Goal: Task Accomplishment & Management: Use online tool/utility

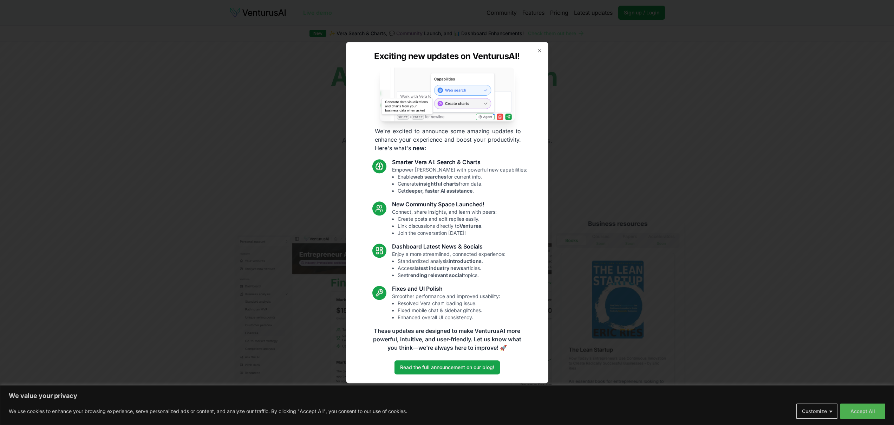
click at [543, 53] on div "Exciting new updates on VenturusAI! We're excited to announce some amazing upda…" at bounding box center [447, 212] width 202 height 341
click at [541, 52] on icon "button" at bounding box center [540, 51] width 6 height 6
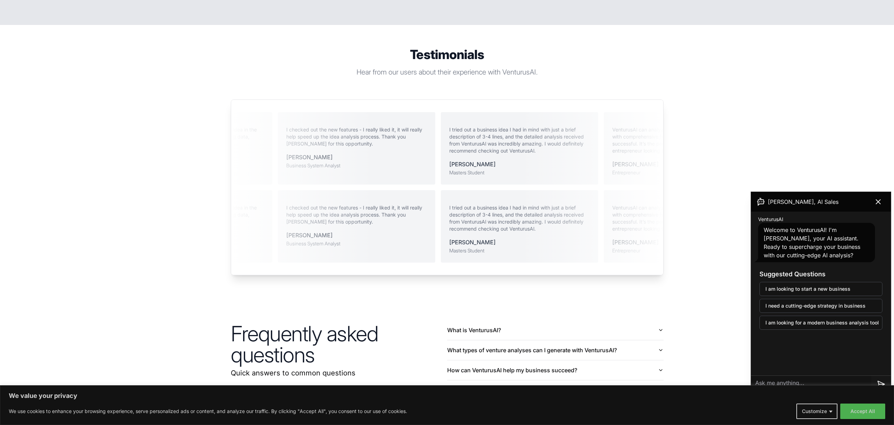
scroll to position [1536, 0]
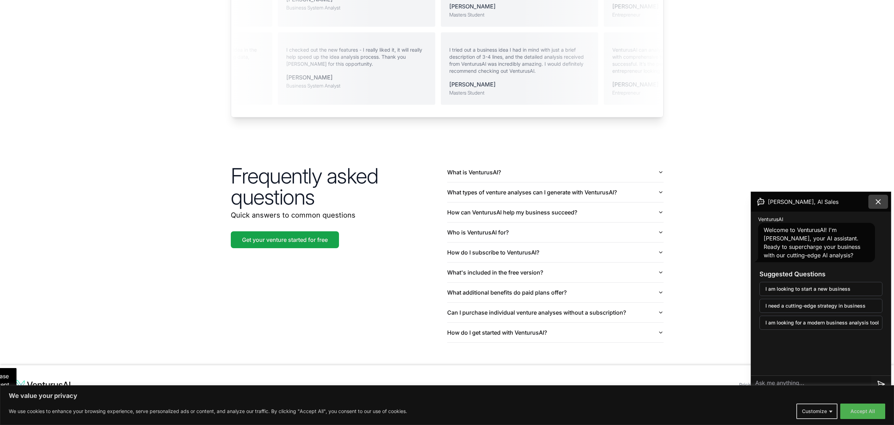
click at [876, 201] on icon at bounding box center [878, 201] width 8 height 8
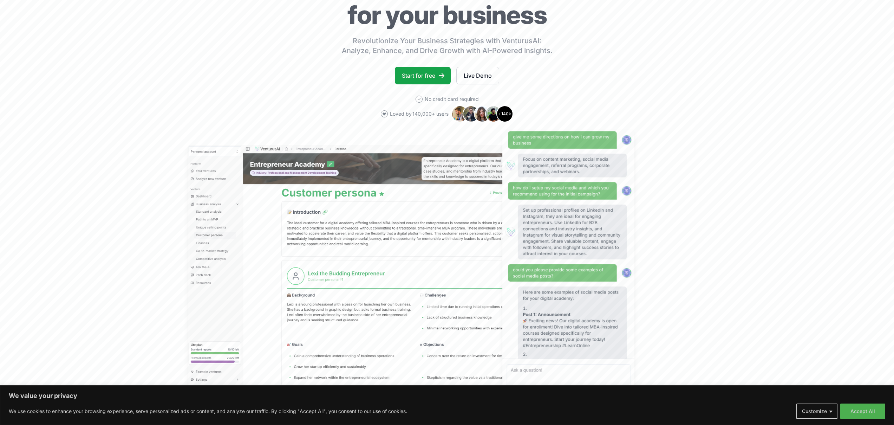
scroll to position [0, 0]
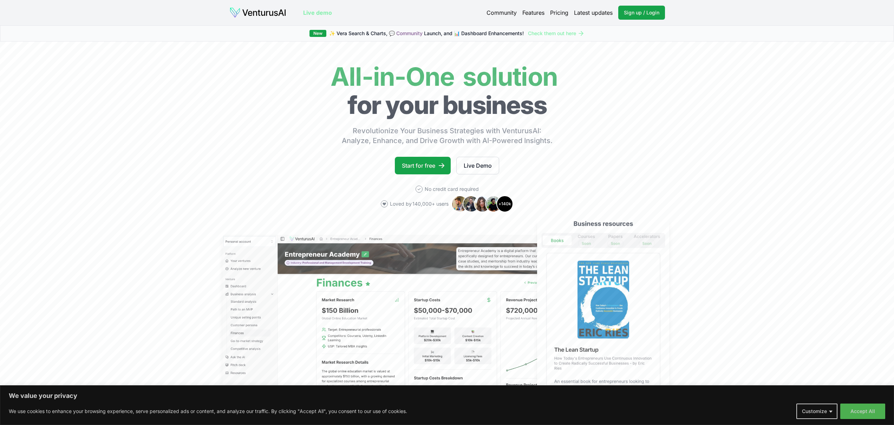
click at [548, 10] on div "Community Features Pricing Latest updates Sign up / Login Login" at bounding box center [575, 13] width 178 height 14
click at [551, 12] on link "Pricing" at bounding box center [559, 12] width 18 height 8
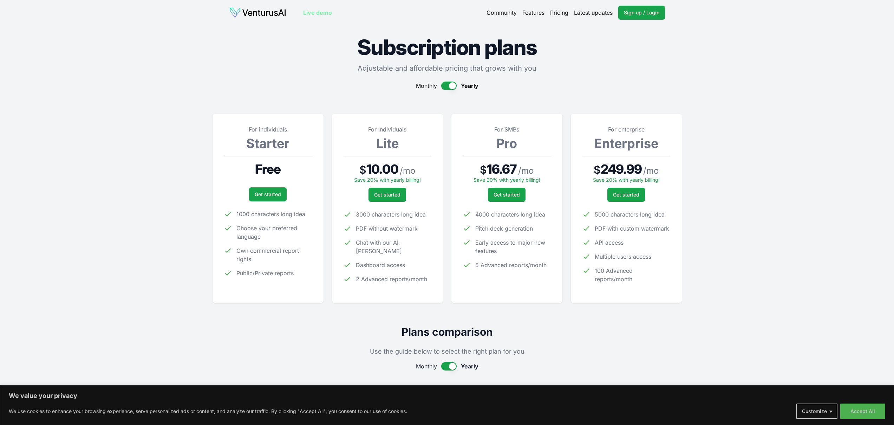
click at [616, 15] on div "Community Features Pricing Latest updates Sign up / Login Login" at bounding box center [575, 13] width 178 height 14
click at [646, 17] on link "Sign up / Login Login" at bounding box center [641, 13] width 47 height 14
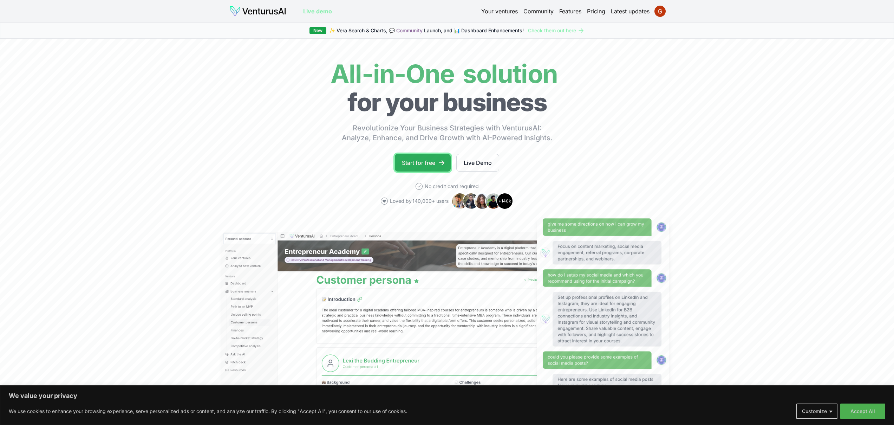
click at [427, 164] on link "Start for free" at bounding box center [423, 163] width 56 height 18
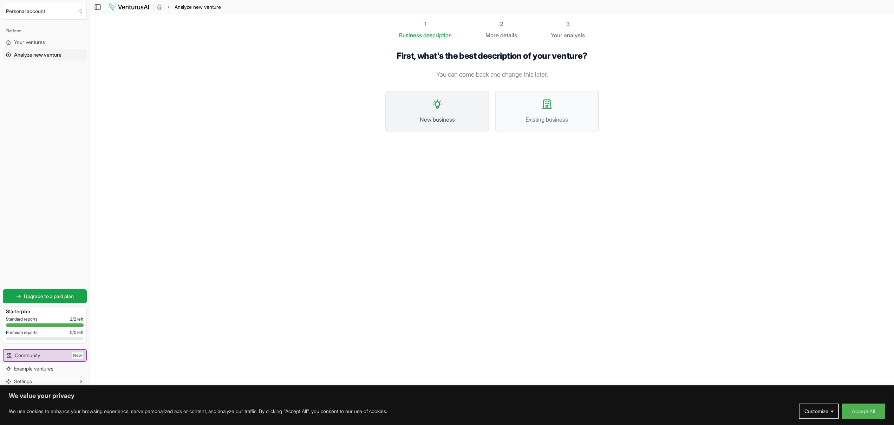
click at [464, 110] on button "New business" at bounding box center [437, 111] width 104 height 41
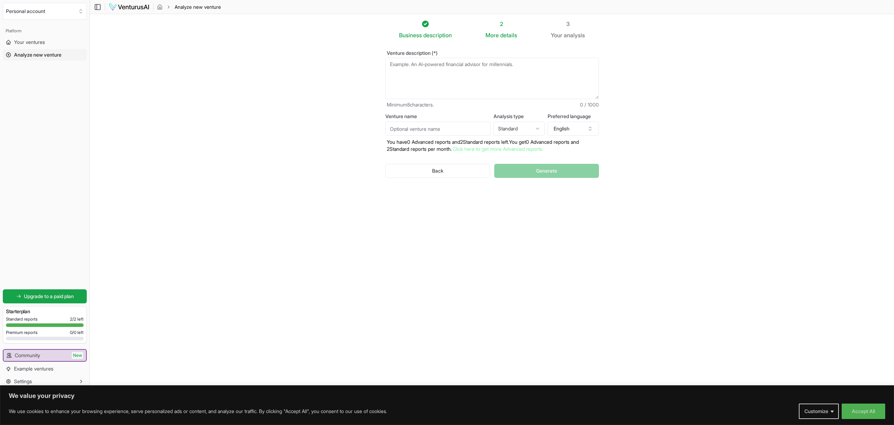
click at [459, 87] on textarea "Venture description (*)" at bounding box center [491, 78] width 213 height 41
paste textarea "SmartCast - AI-Powered Podcast Discovery SmartCast is an intelligent podcast cu…"
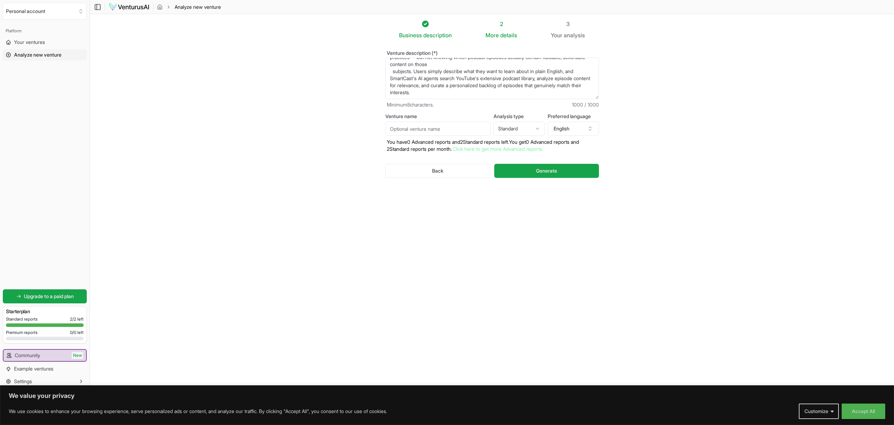
click at [448, 132] on input "Venture name" at bounding box center [437, 128] width 105 height 14
click at [436, 98] on textarea "SmartCast - AI-Powered Podcast Discovery SmartCast is an intelligent podcast cu…" at bounding box center [491, 78] width 213 height 41
click at [393, 85] on textarea "SmartCast - AI-Powered Podcast Discovery SmartCast is an intelligent podcast cu…" at bounding box center [491, 78] width 213 height 41
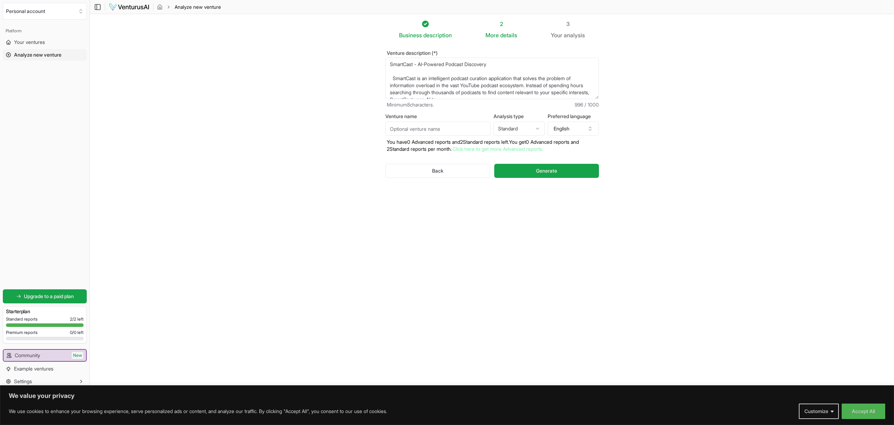
drag, startPoint x: 414, startPoint y: 65, endPoint x: 396, endPoint y: 66, distance: 18.6
click at [396, 66] on textarea "SmartCast - AI-Powered Podcast Discovery SmartCast is an intelligent podcast cu…" at bounding box center [491, 78] width 213 height 41
drag, startPoint x: 389, startPoint y: 65, endPoint x: 414, endPoint y: 67, distance: 25.0
click at [414, 67] on textarea "SmartCast - AI-Powered Podcast Discovery SmartCast is an intelligent podcast cu…" at bounding box center [491, 78] width 213 height 41
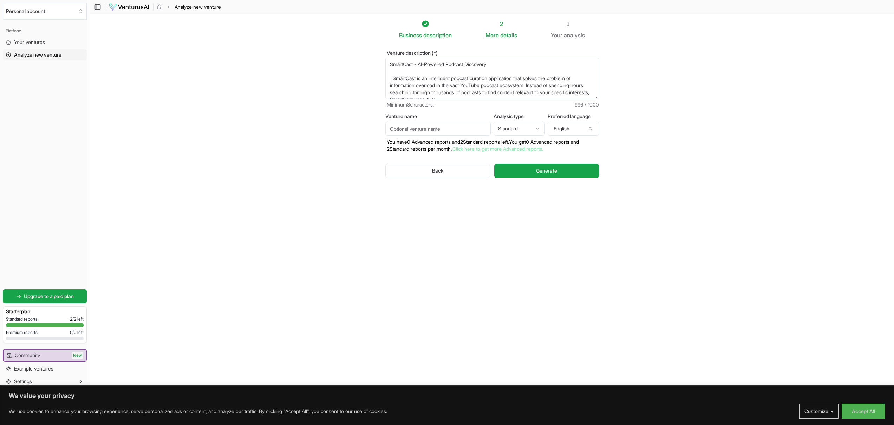
type textarea "SmartCast - AI-Powered Podcast Discovery SmartCast is an intelligent podcast cu…"
click at [438, 133] on input "Venture name" at bounding box center [437, 128] width 105 height 14
paste input "SmartCast"
type input "SmartCast"
click at [521, 132] on html "We value your privacy We use cookies to enhance your browsing experience, serve…" at bounding box center [447, 212] width 894 height 425
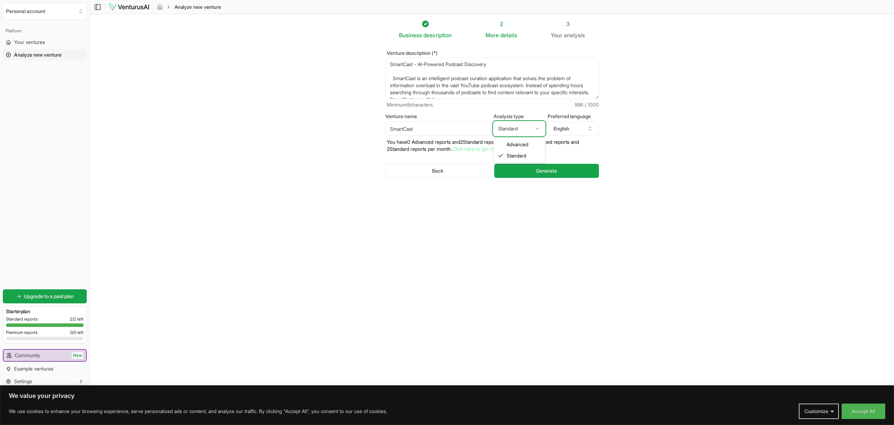
click at [522, 130] on html "We value your privacy We use cookies to enhance your browsing experience, serve…" at bounding box center [447, 212] width 894 height 425
click at [538, 166] on button "Generate" at bounding box center [546, 171] width 104 height 14
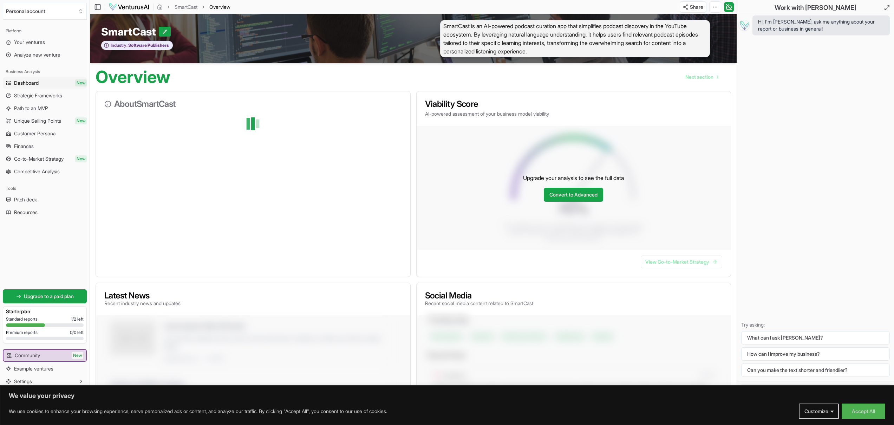
scroll to position [5, 0]
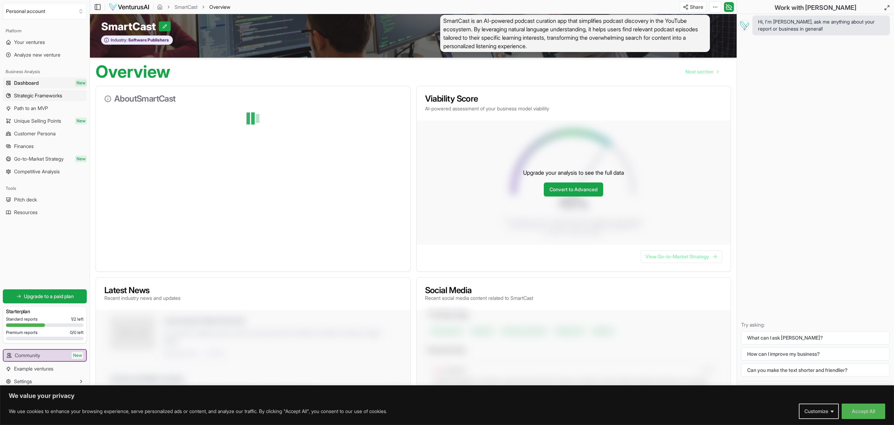
click at [51, 94] on span "Strategic Frameworks" at bounding box center [38, 95] width 48 height 7
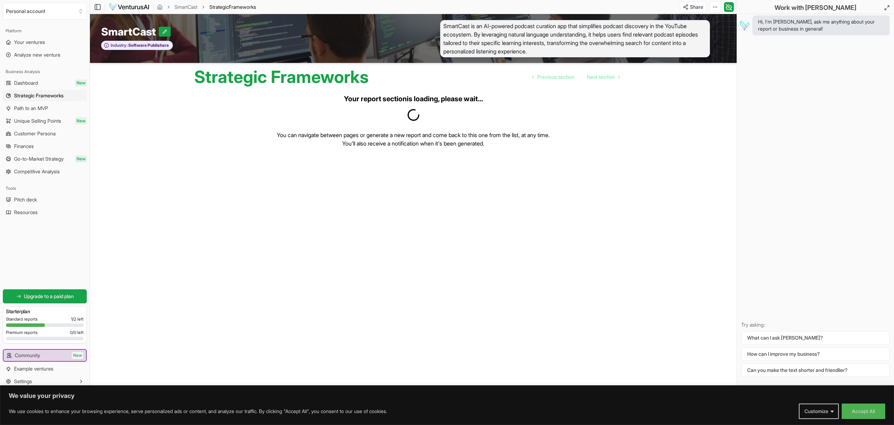
click at [54, 110] on link "Path to an MVP" at bounding box center [45, 108] width 84 height 11
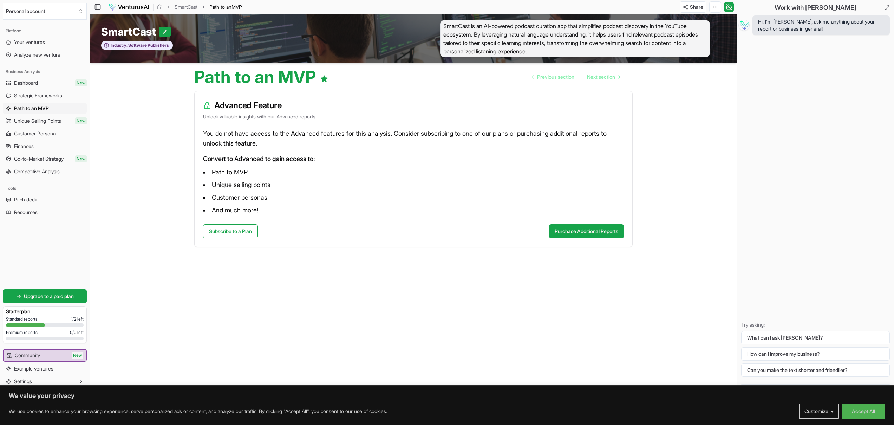
click at [50, 119] on span "Unique Selling Points" at bounding box center [37, 120] width 47 height 7
click at [51, 129] on link "Customer Persona" at bounding box center [45, 133] width 84 height 11
click at [36, 82] on span "Dashboard" at bounding box center [26, 82] width 24 height 7
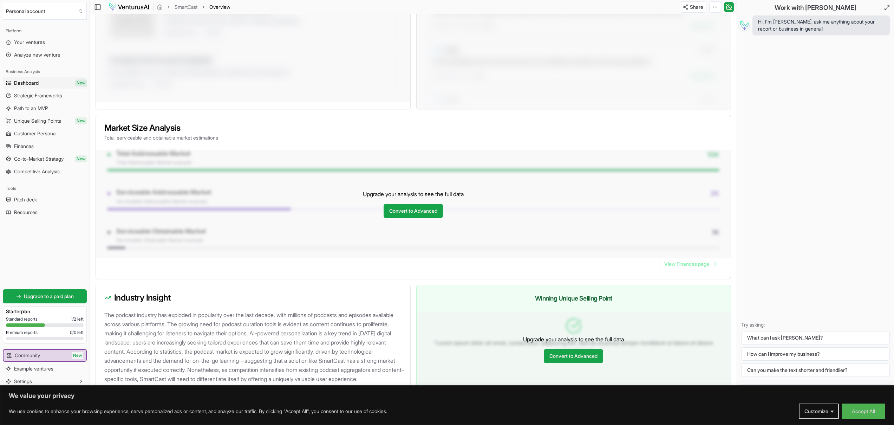
scroll to position [484, 0]
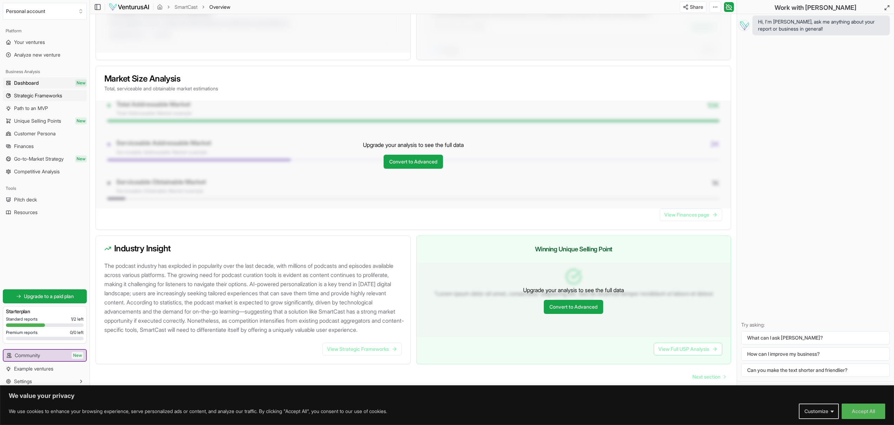
click at [51, 99] on span "Strategic Frameworks" at bounding box center [38, 95] width 48 height 7
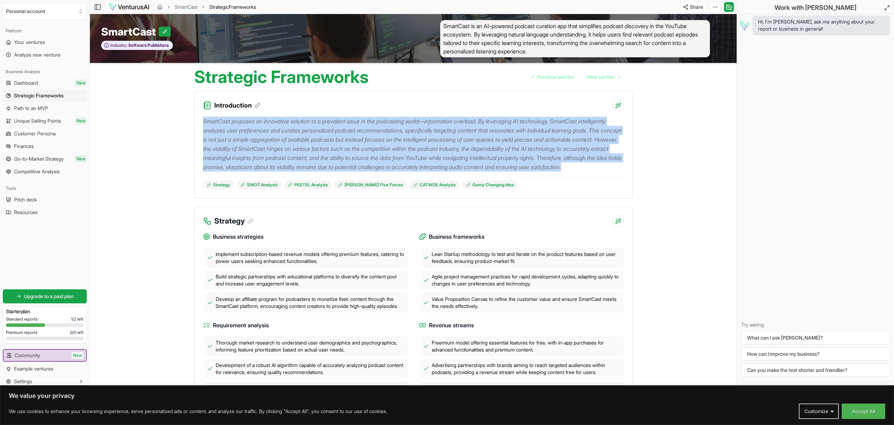
drag, startPoint x: 399, startPoint y: 181, endPoint x: 200, endPoint y: 124, distance: 207.1
click at [200, 124] on div "SmartCast proposes an innovative solution to a prevalent issue in the podcastin…" at bounding box center [414, 154] width 438 height 87
